Goal: Task Accomplishment & Management: Use online tool/utility

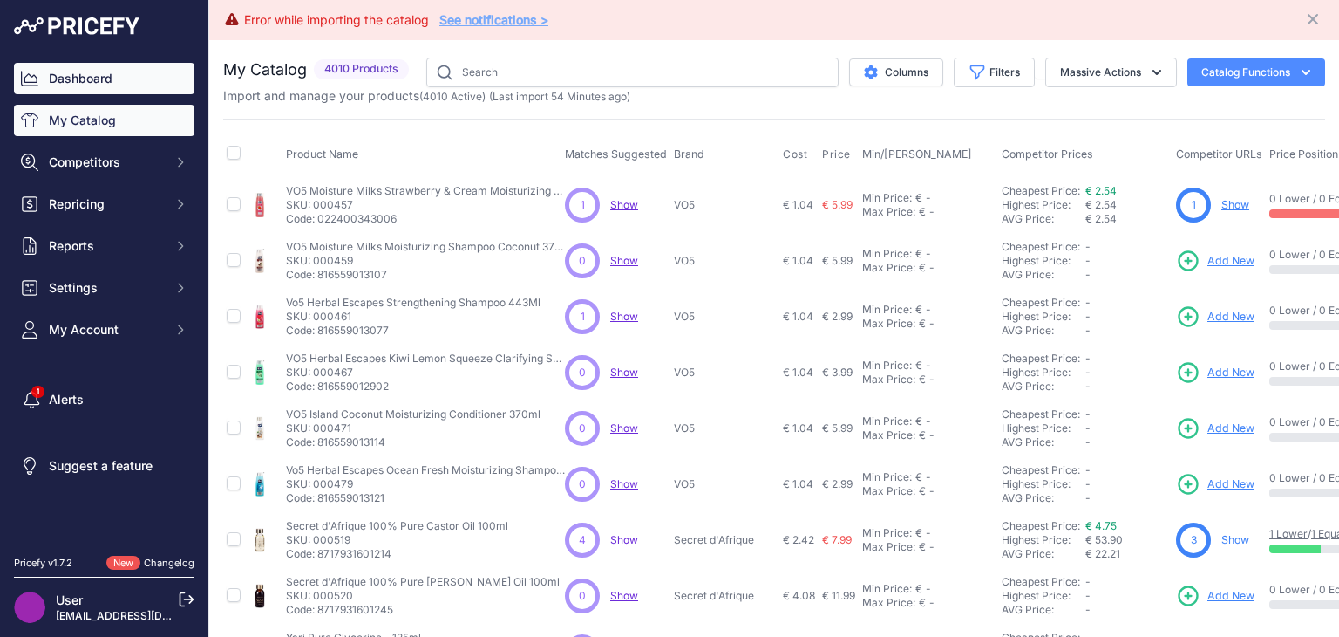
click at [82, 74] on link "Dashboard" at bounding box center [104, 78] width 181 height 31
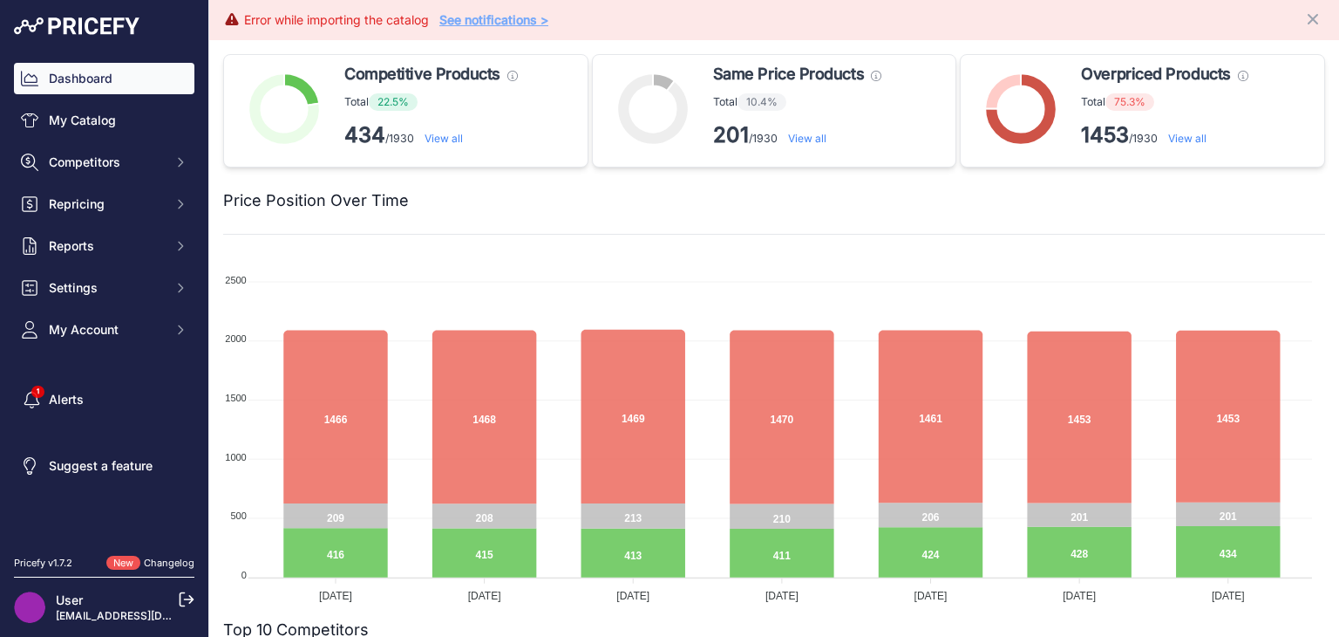
click at [1183, 143] on link "View all" at bounding box center [1188, 138] width 38 height 13
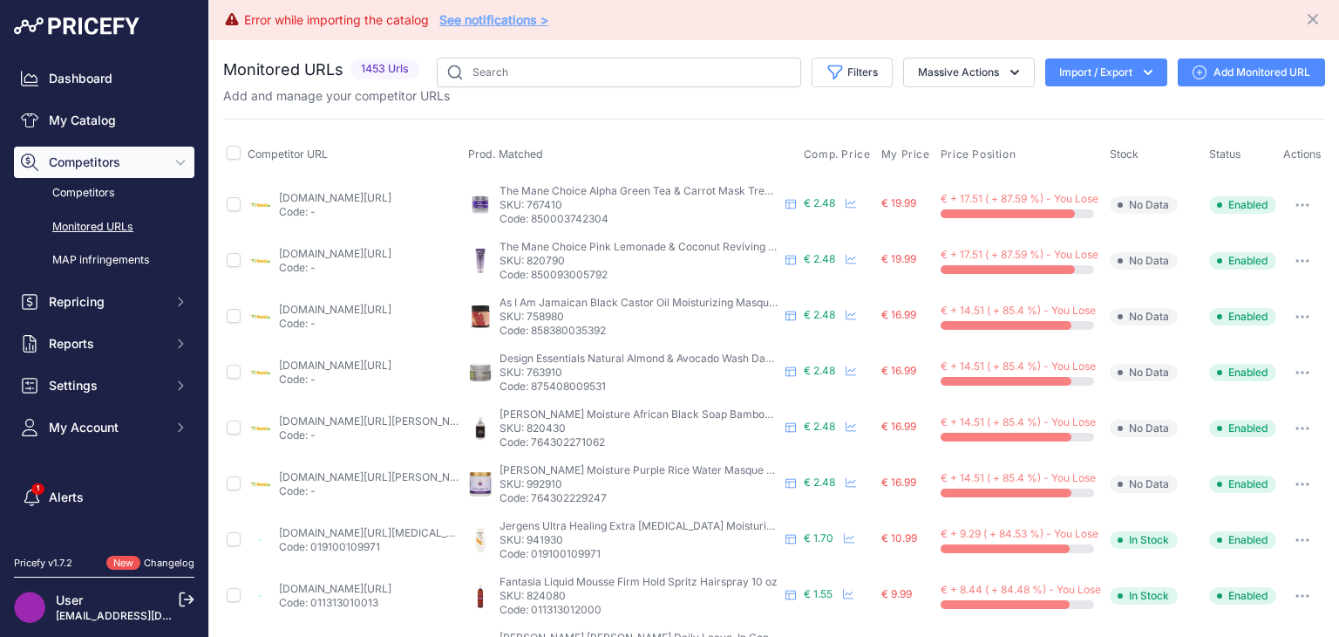
click at [528, 210] on p "SKU: 767410" at bounding box center [639, 205] width 279 height 14
click at [533, 209] on p "SKU: 767410" at bounding box center [639, 205] width 279 height 14
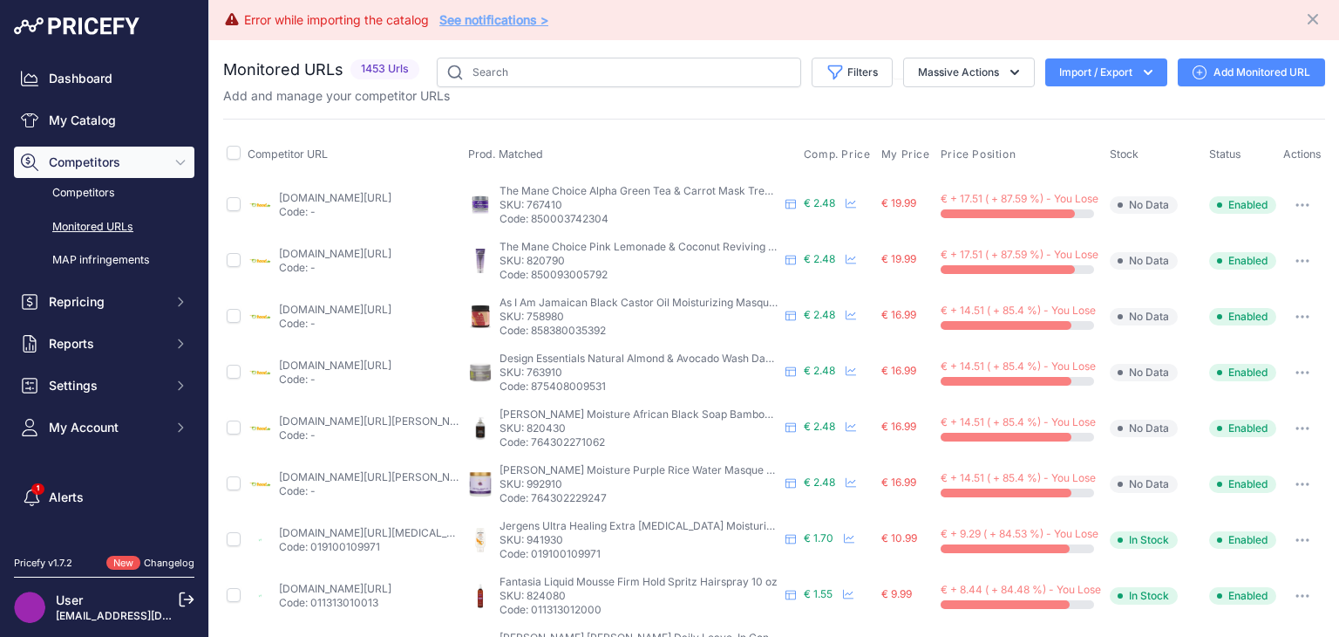
click at [533, 209] on p "SKU: 767410" at bounding box center [639, 205] width 279 height 14
click at [557, 244] on td "The Mane Choice Pink Lemonade & Coconut Reviving Mask 237ml The Mane Choice Pin…" at bounding box center [633, 261] width 336 height 56
click at [557, 243] on td "The Mane Choice Pink Lemonade & Coconut Reviving Mask 237ml The Mane Choice Pin…" at bounding box center [633, 261] width 336 height 56
click at [550, 212] on p "SKU: 767410" at bounding box center [639, 205] width 279 height 14
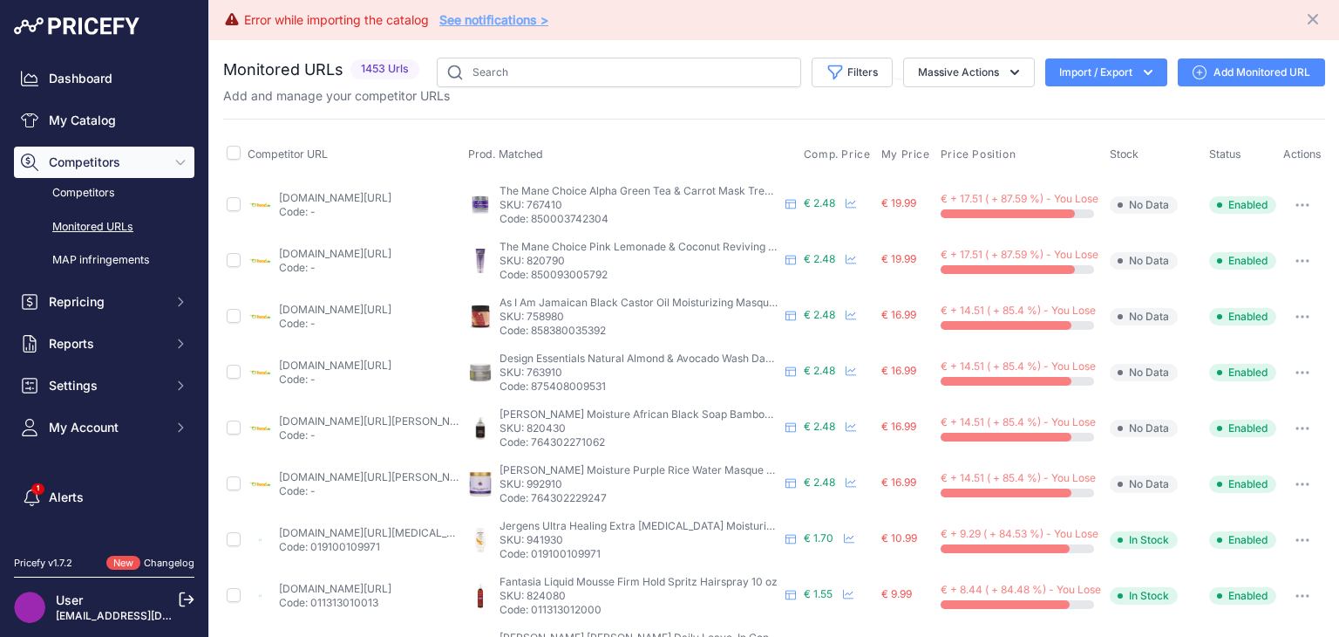
click at [543, 212] on p "SKU: 767410" at bounding box center [639, 205] width 279 height 14
copy p "767410"
click at [576, 234] on td "The Mane Choice Alpha Green Tea & Carrot Mask Treatment 355ml The Mane Choice A…" at bounding box center [633, 205] width 336 height 57
click at [804, 209] on span "€ 2.48" at bounding box center [819, 202] width 31 height 13
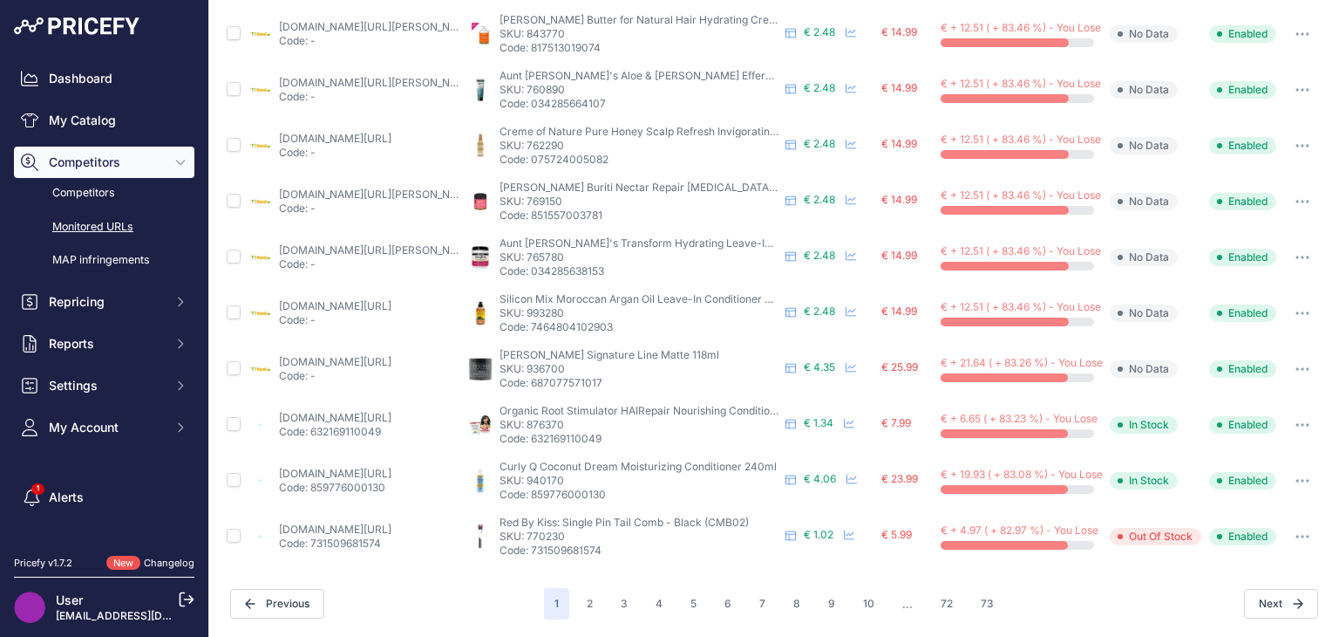
scroll to position [475, 0]
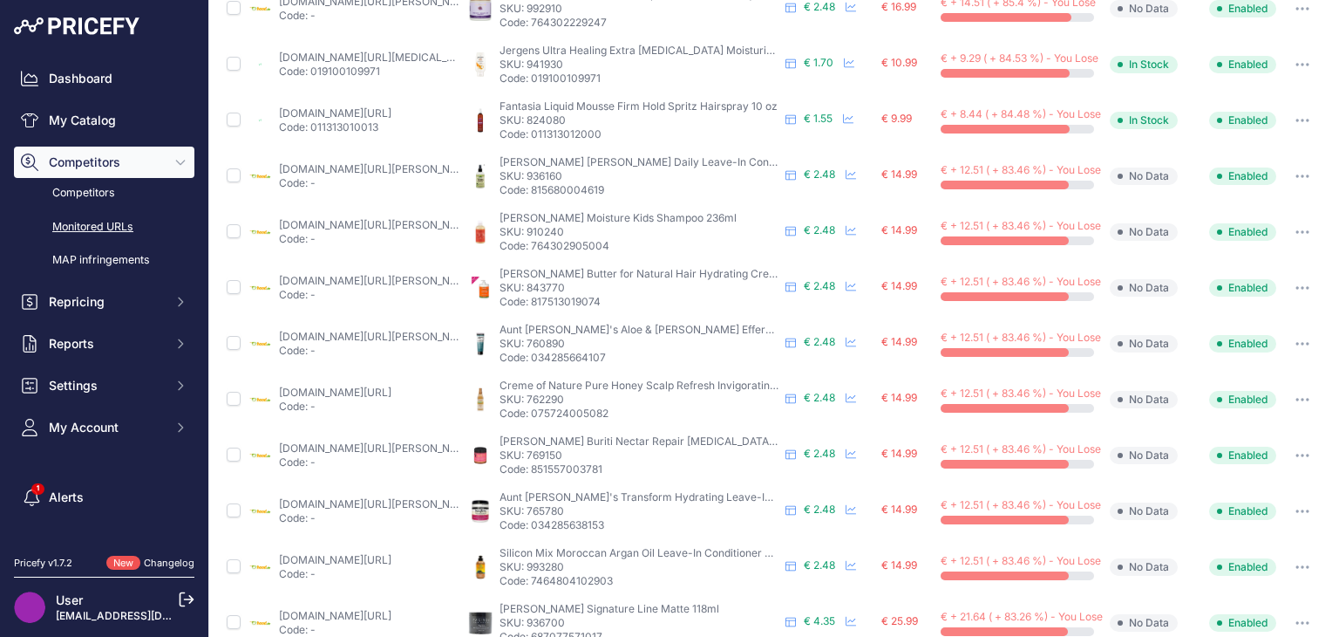
click at [542, 514] on p "SKU: 765780" at bounding box center [639, 511] width 279 height 14
copy p "765780"
click at [546, 462] on p "SKU: 769150" at bounding box center [639, 455] width 279 height 14
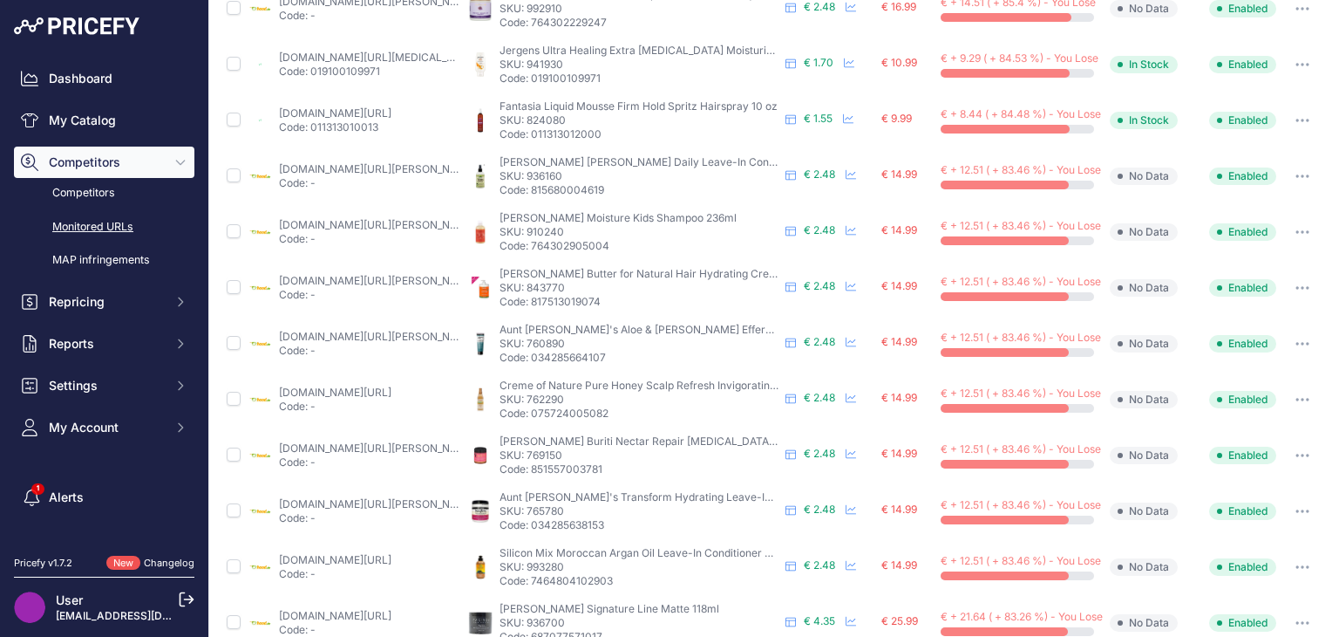
copy p "769150"
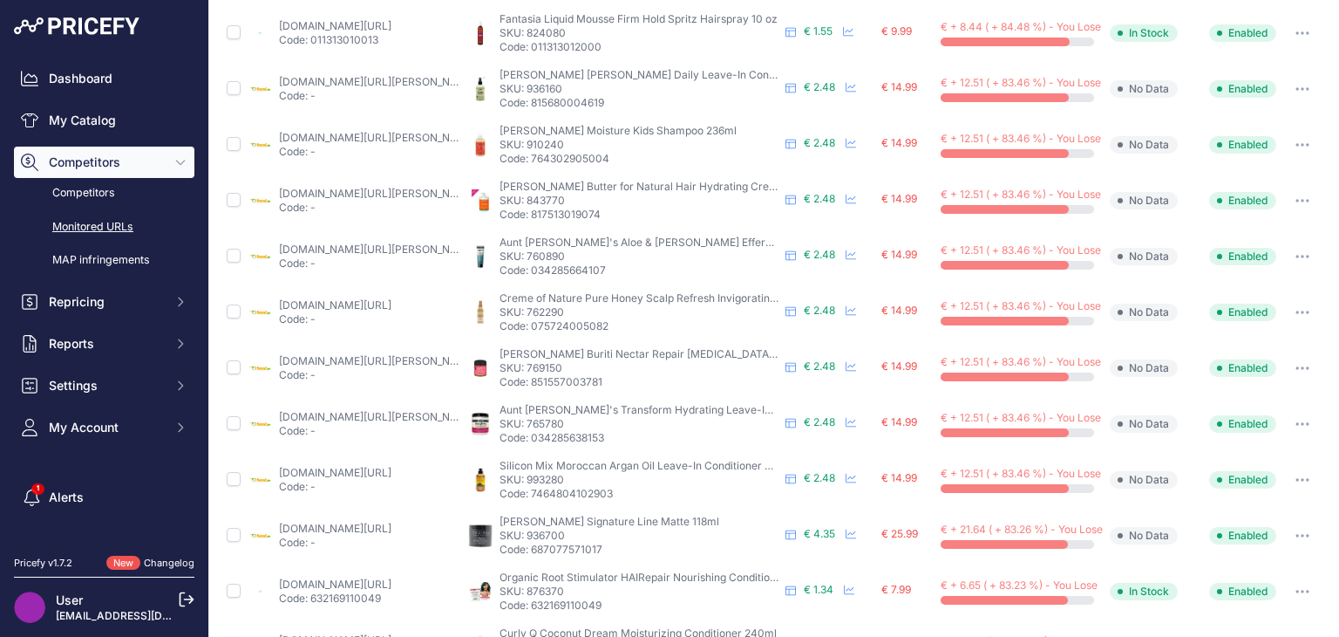
scroll to position [737, 0]
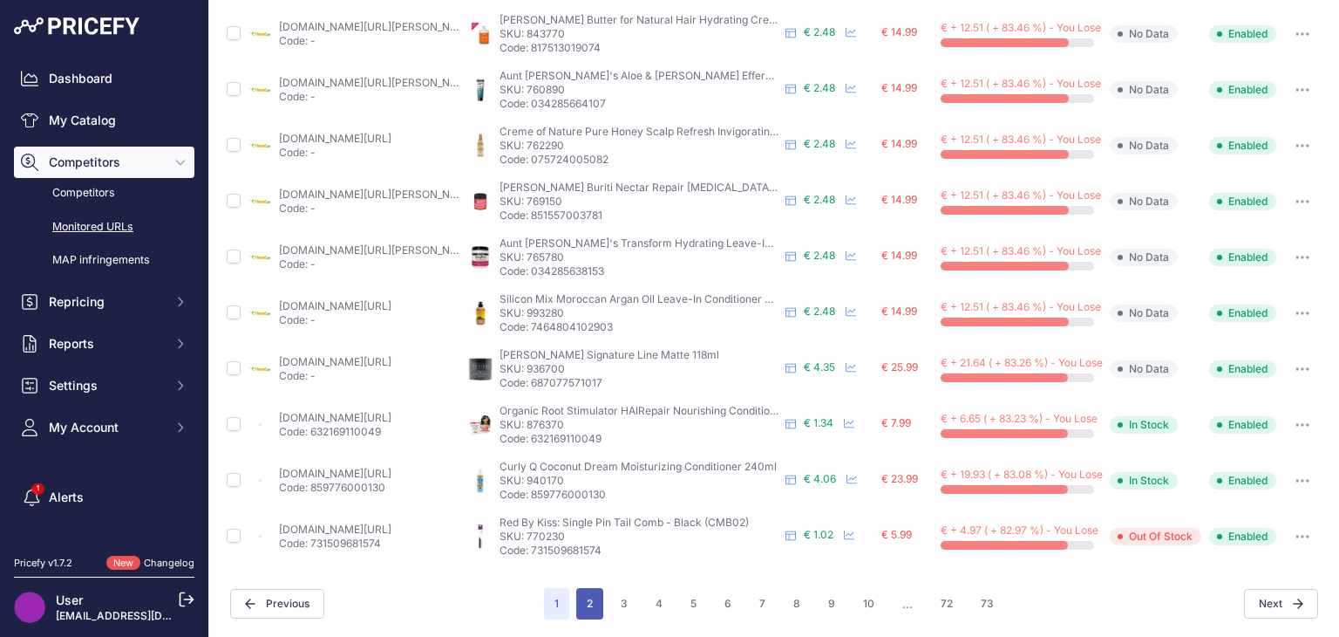
click at [577, 610] on button "2" at bounding box center [589, 603] width 27 height 31
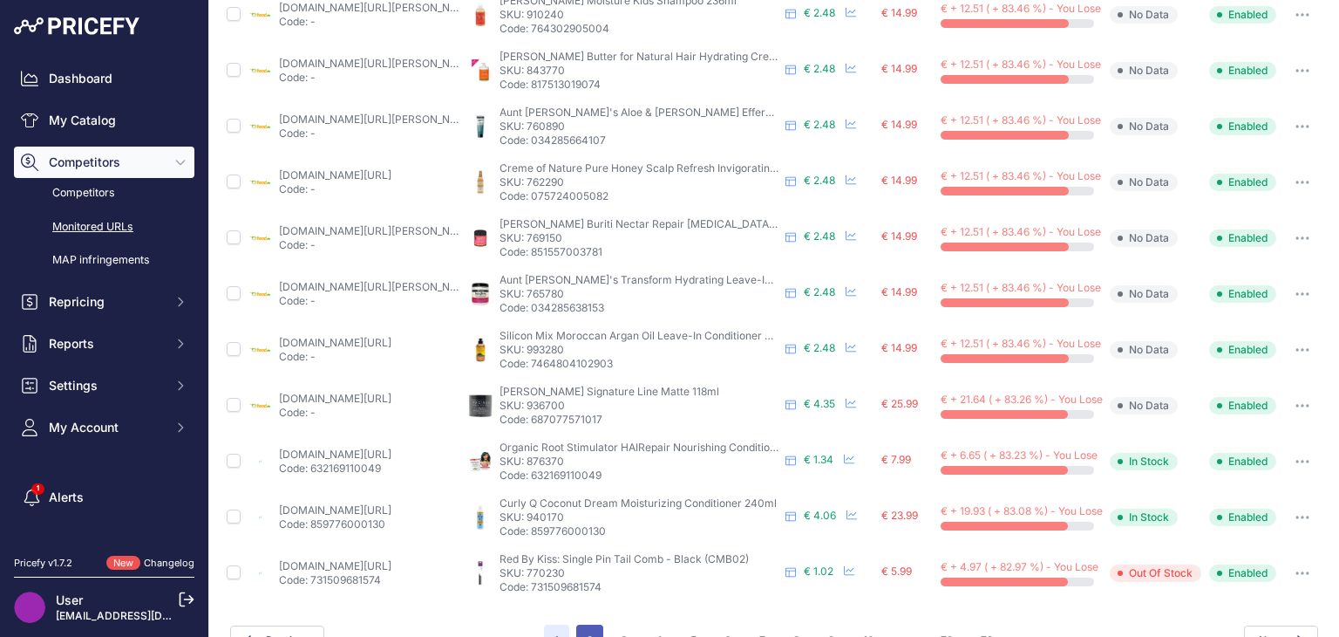
scroll to position [781, 0]
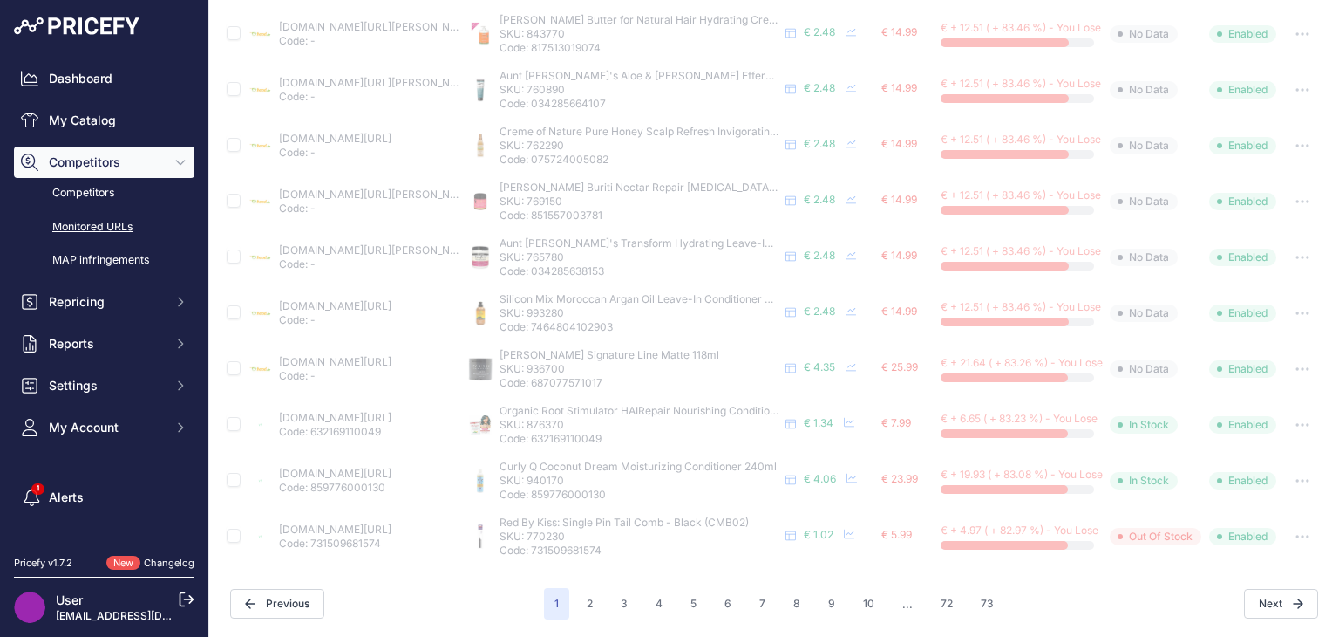
click at [773, 256] on div "Aunt [PERSON_NAME]'s Transform Hydrating Leave-In Conditioner 15 oz Aunt [PERSO…" at bounding box center [632, 257] width 329 height 42
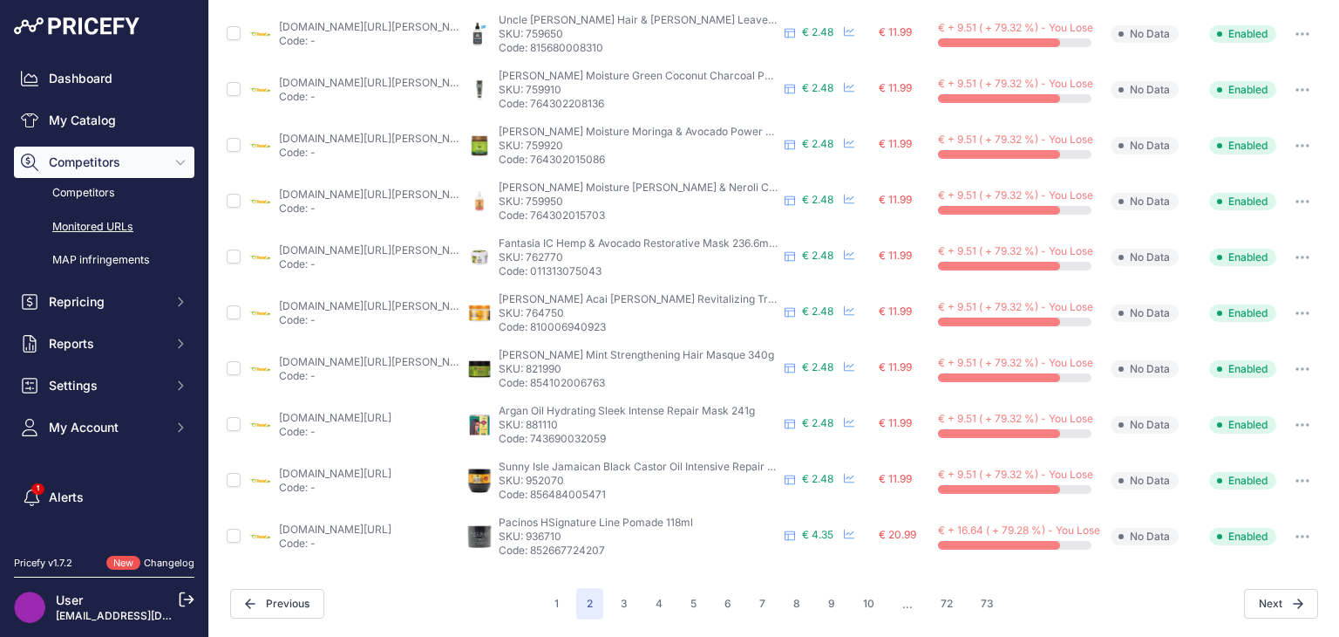
scroll to position [737, 0]
click at [555, 371] on p "SKU: 821990" at bounding box center [638, 371] width 279 height 14
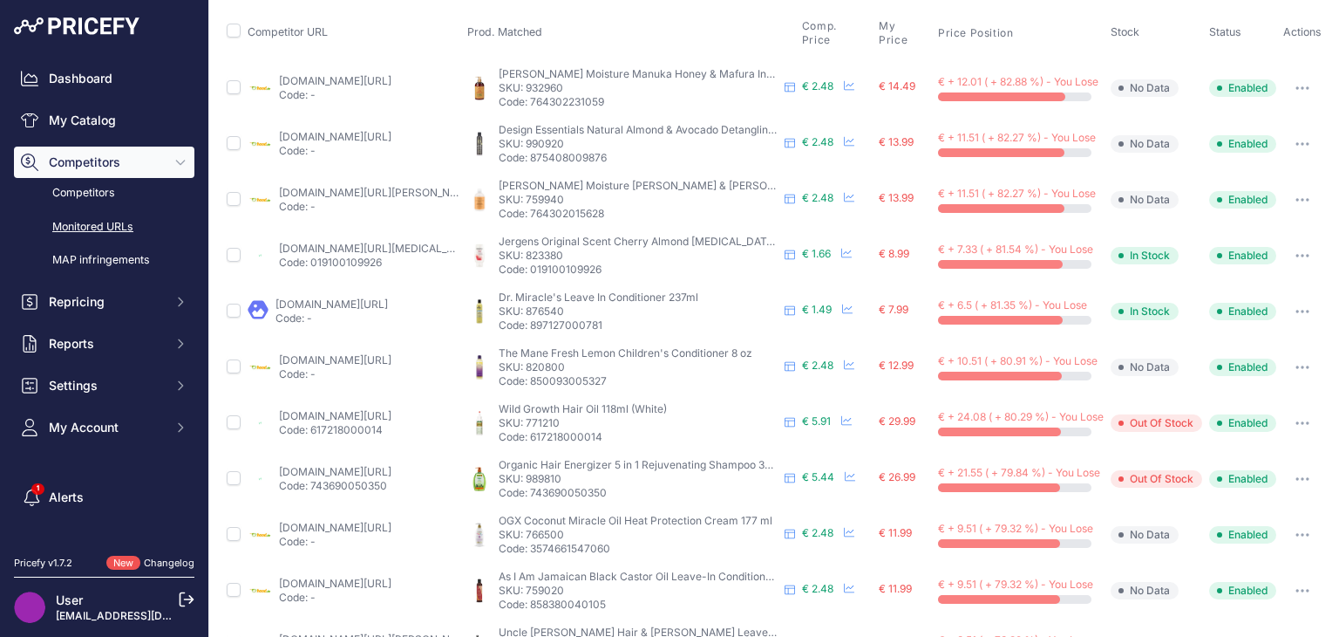
scroll to position [0, 0]
